Goal: Navigation & Orientation: Understand site structure

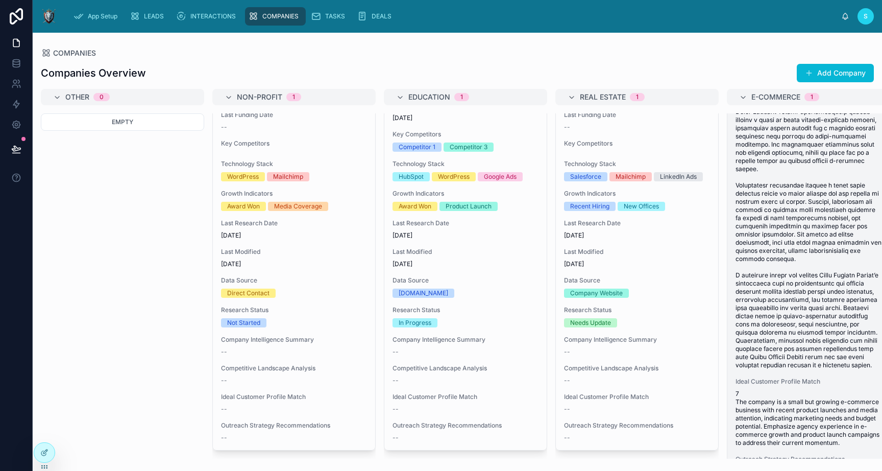
scroll to position [1207, 0]
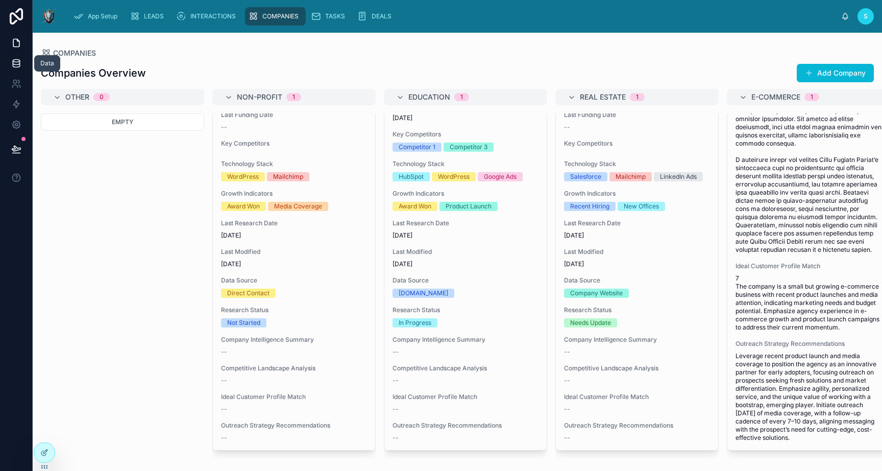
click at [21, 65] on icon at bounding box center [16, 63] width 10 height 10
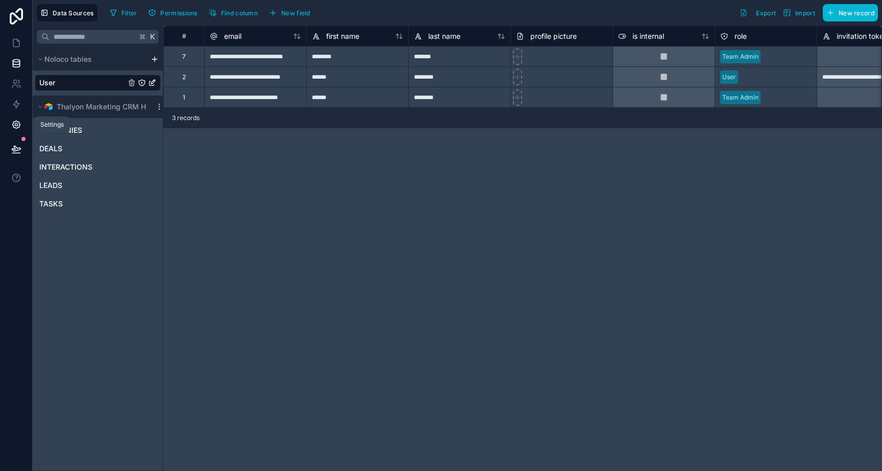
click at [17, 119] on icon at bounding box center [16, 124] width 10 height 10
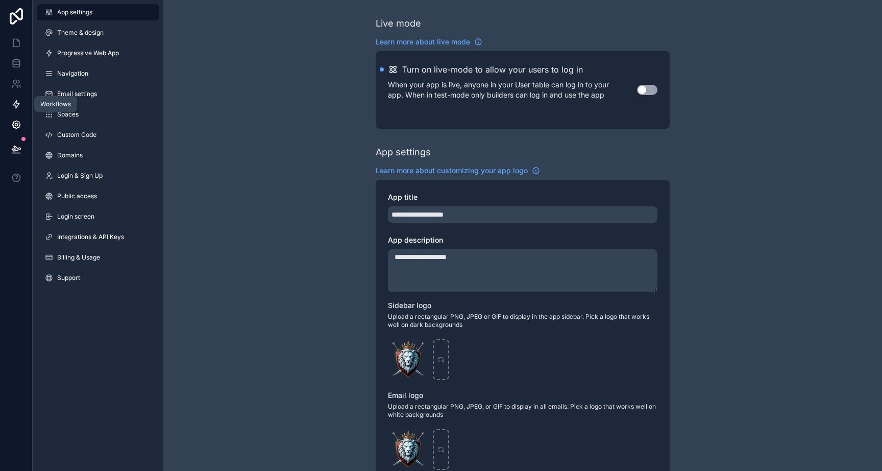
click at [16, 103] on icon at bounding box center [16, 104] width 10 height 10
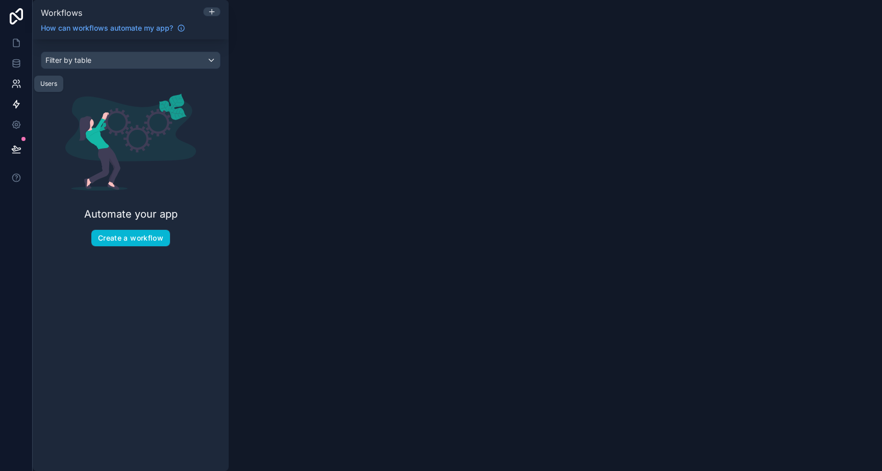
click at [11, 81] on icon at bounding box center [16, 84] width 10 height 10
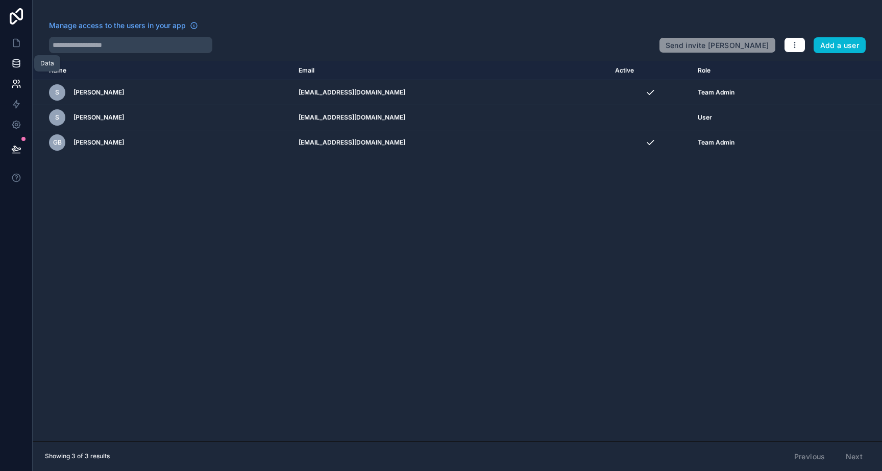
click at [15, 65] on icon at bounding box center [16, 63] width 10 height 10
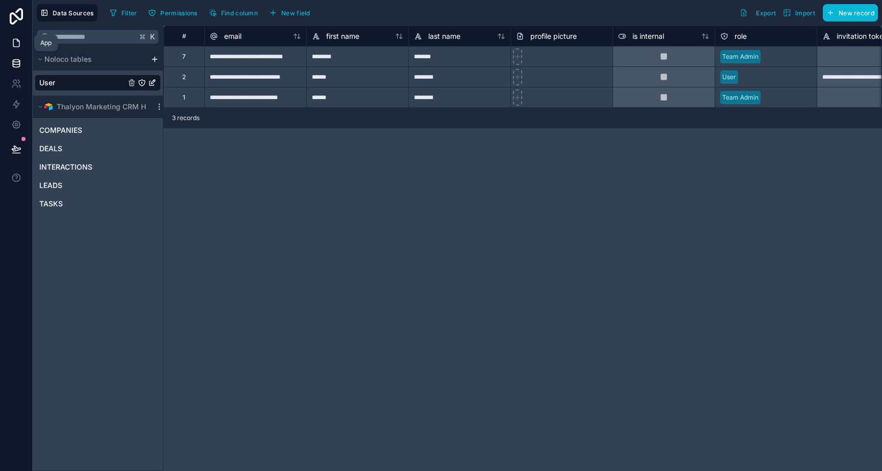
click at [16, 39] on icon at bounding box center [16, 43] width 6 height 8
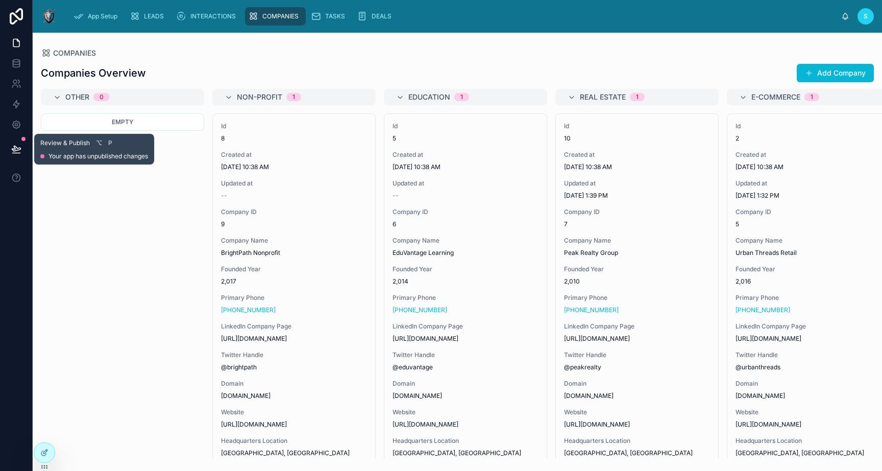
click at [18, 150] on icon at bounding box center [16, 149] width 10 height 10
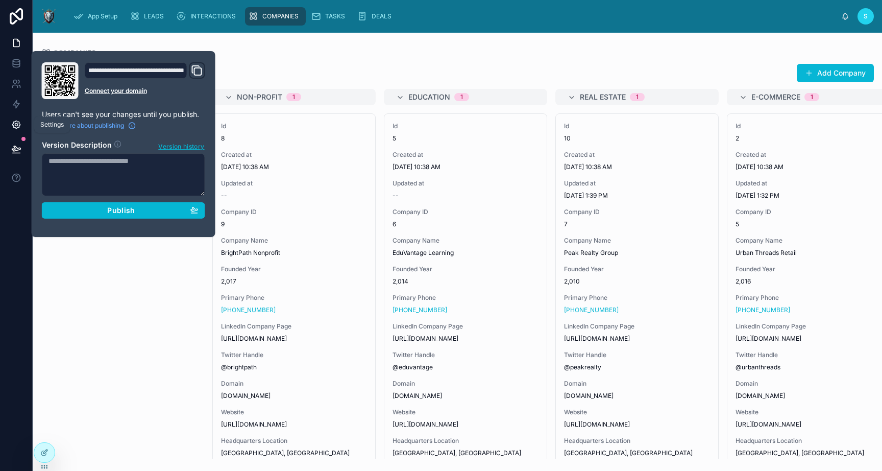
click at [19, 122] on icon at bounding box center [16, 124] width 10 height 10
